Goal: Task Accomplishment & Management: Manage account settings

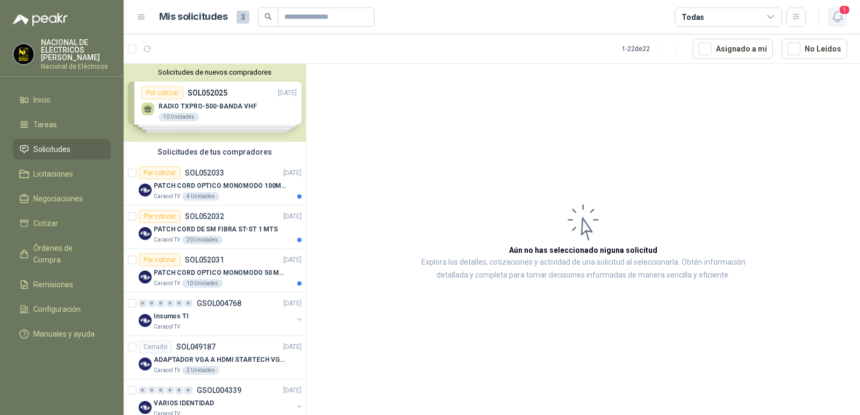
click at [843, 19] on icon "button" at bounding box center [837, 16] width 13 height 13
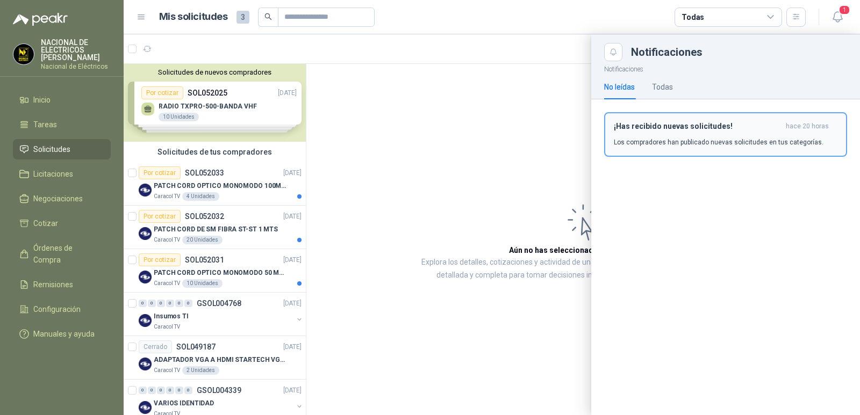
click at [674, 143] on p "Los compradores han publicado nuevas solicitudes en tus categorías." at bounding box center [719, 143] width 210 height 10
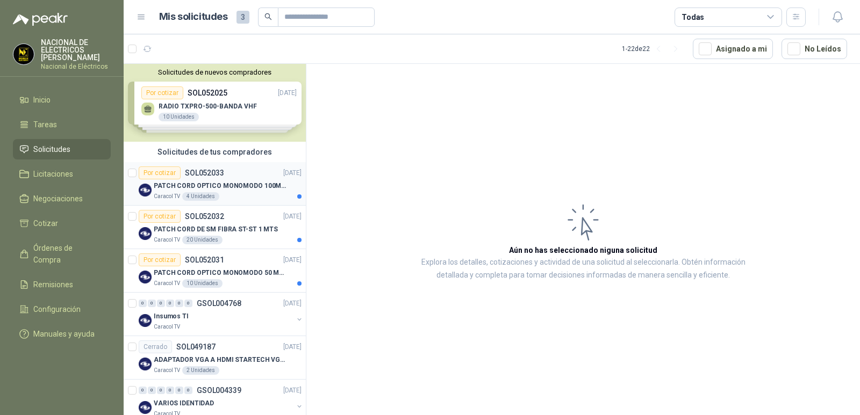
click at [204, 170] on p "SOL052033" at bounding box center [204, 173] width 39 height 8
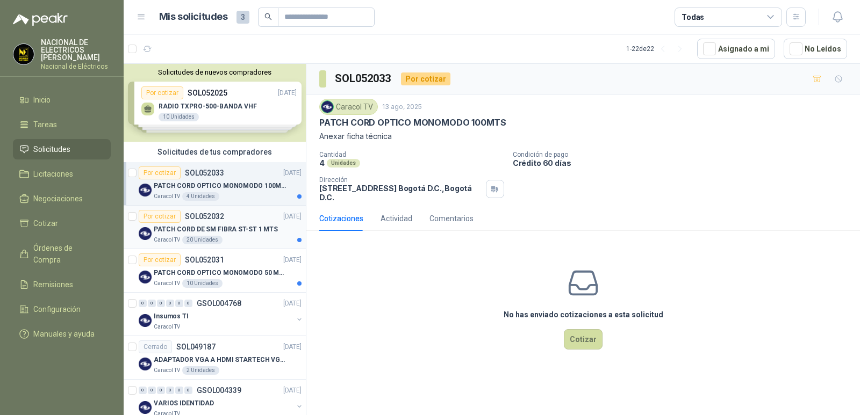
click at [220, 221] on div "Por cotizar SOL052032" at bounding box center [181, 216] width 85 height 13
click at [223, 190] on p "PATCH CORD OPTICO MONOMODO 100MTS" at bounding box center [221, 186] width 134 height 10
click at [217, 247] on article "Por cotizar SOL052032 [DATE] PATCH CORD DE SM FIBRA ST-ST 1 MTS Caracol TV 20 U…" at bounding box center [215, 228] width 182 height 44
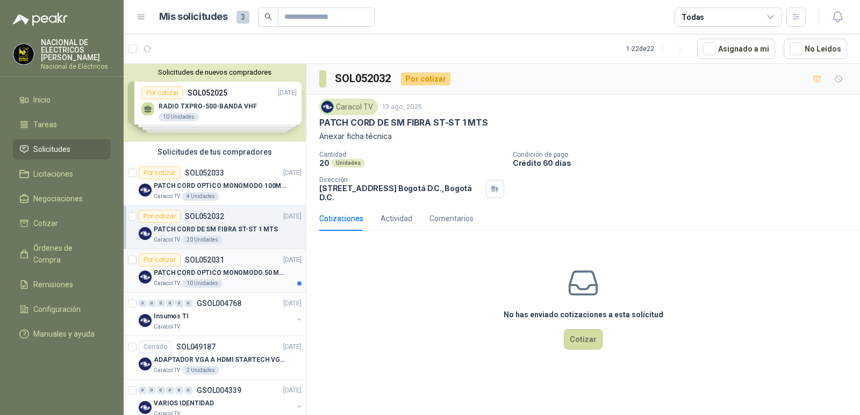
click at [220, 286] on div "Caracol TV 10 Unidades" at bounding box center [228, 283] width 148 height 9
click at [231, 222] on div "Por cotizar SOL052032 [DATE]" at bounding box center [220, 216] width 163 height 13
click at [254, 185] on p "PATCH CORD OPTICO MONOMODO 100MTS" at bounding box center [221, 186] width 134 height 10
